Goal: Task Accomplishment & Management: Use online tool/utility

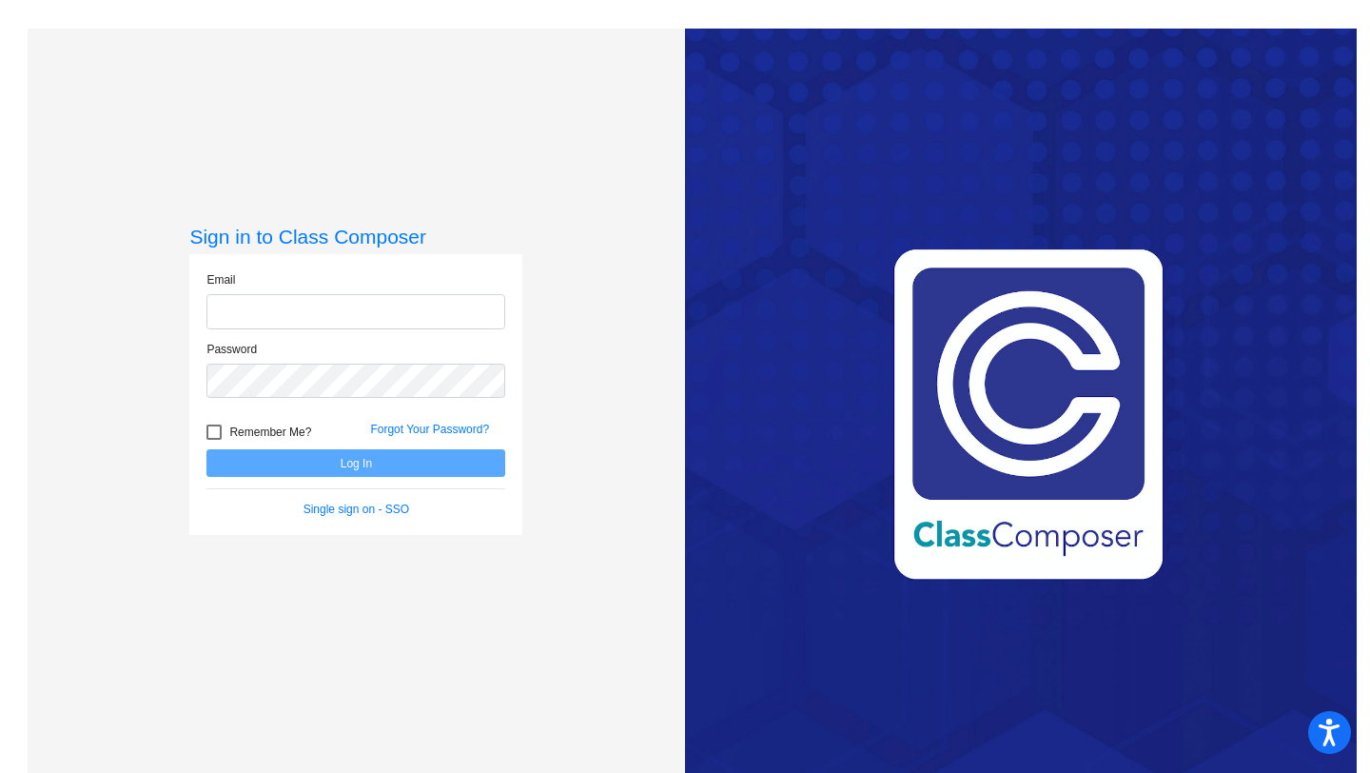
type input "[EMAIL_ADDRESS][DOMAIN_NAME]"
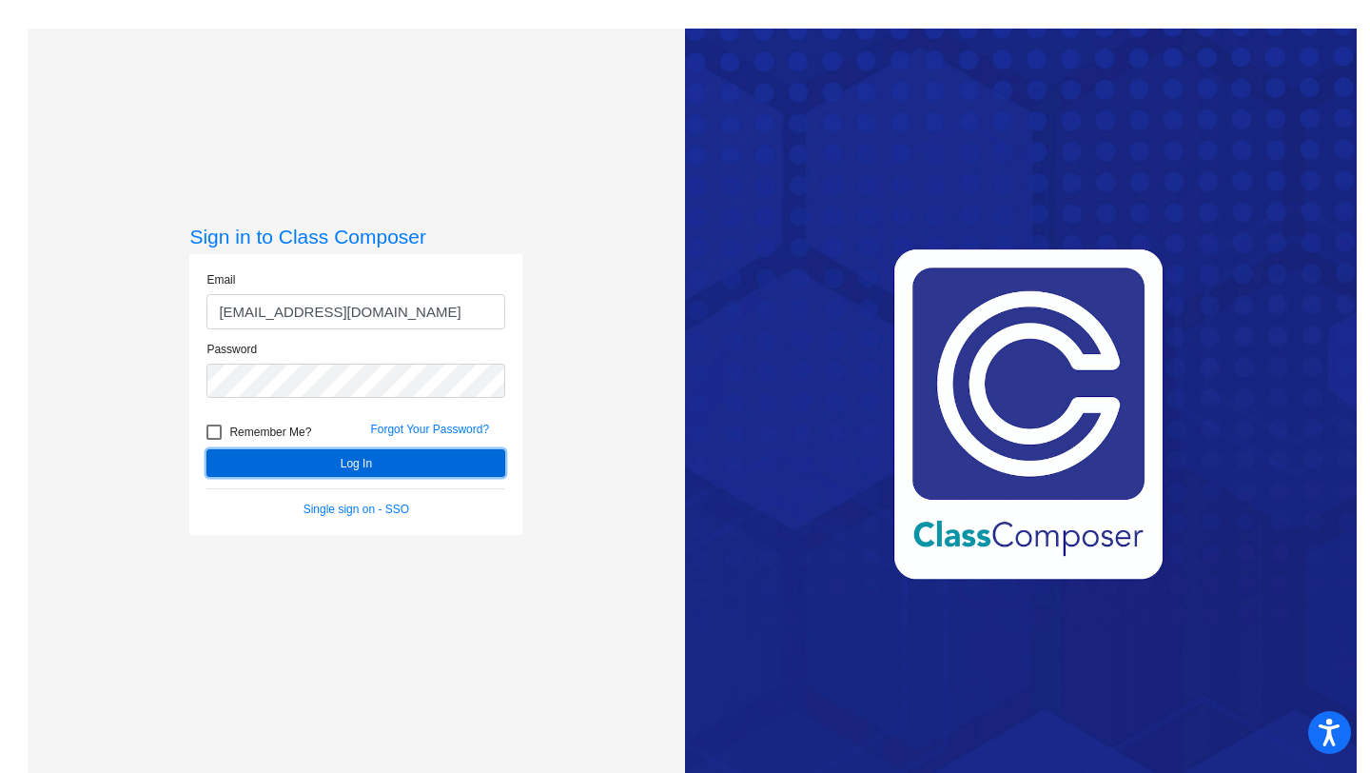
click at [388, 468] on button "Log In" at bounding box center [356, 463] width 299 height 28
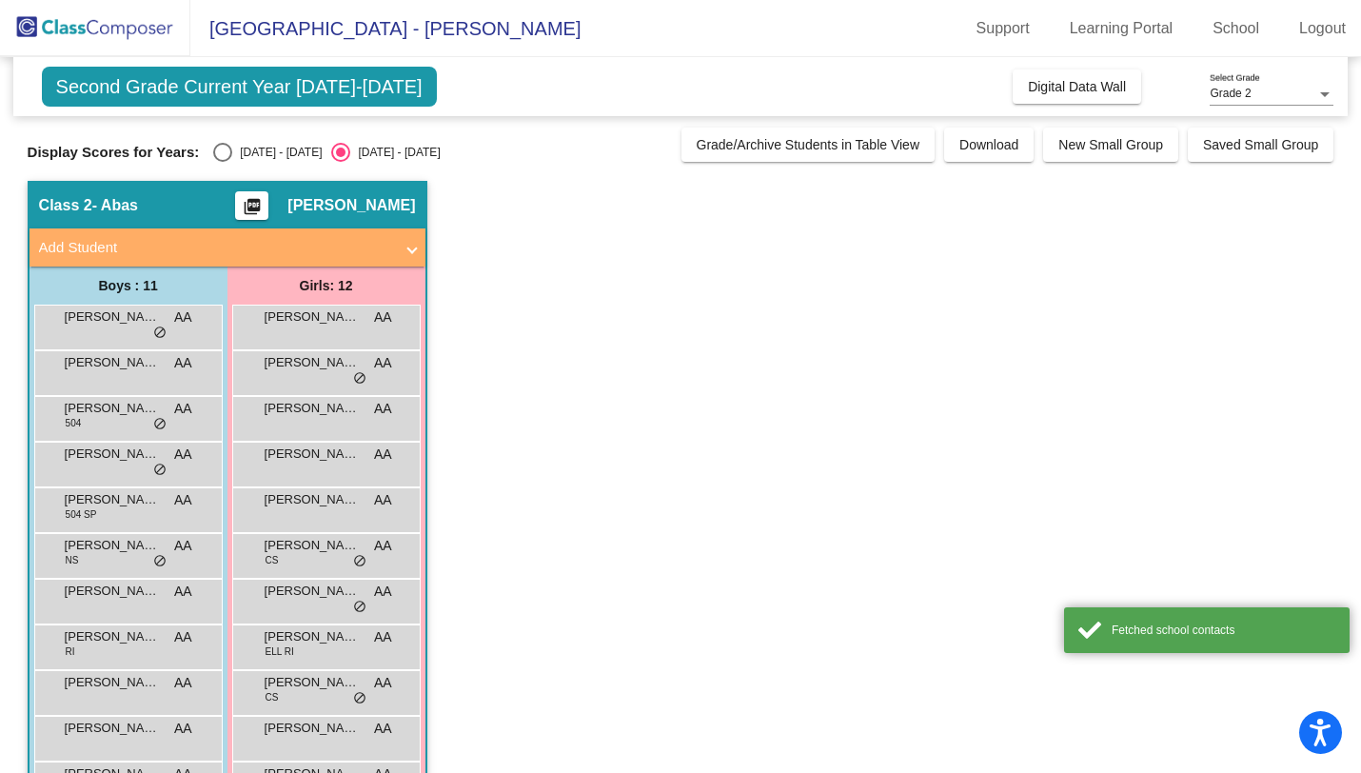
click at [227, 147] on div "Select an option" at bounding box center [222, 152] width 19 height 19
click at [223, 162] on input "[DATE] - [DATE]" at bounding box center [222, 162] width 1 height 1
radio input "true"
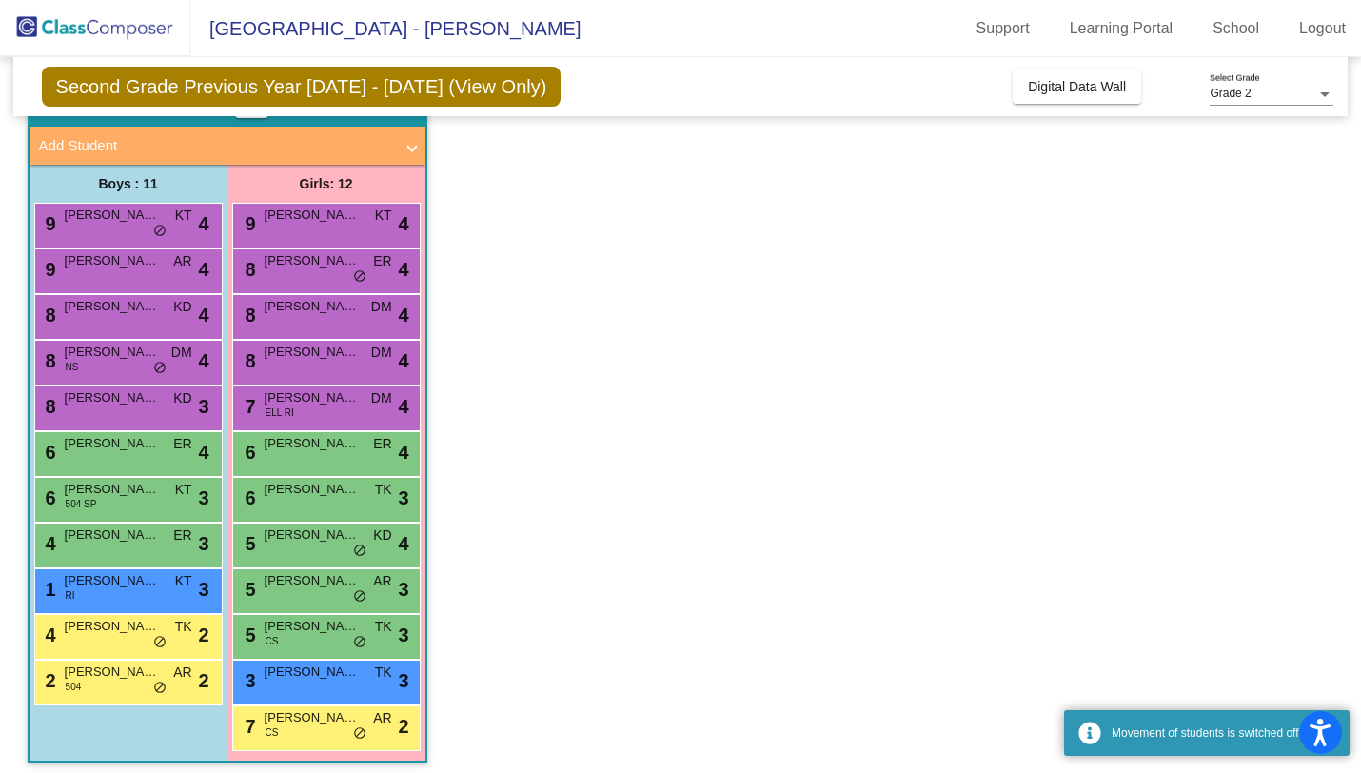
scroll to position [110, 0]
